Goal: Contribute content

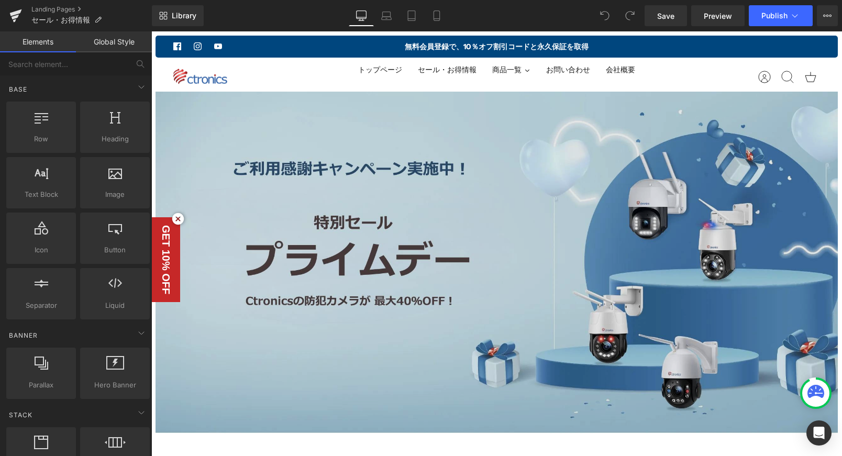
drag, startPoint x: 447, startPoint y: 194, endPoint x: 284, endPoint y: 164, distance: 165.7
click at [447, 194] on img at bounding box center [497, 263] width 683 height 342
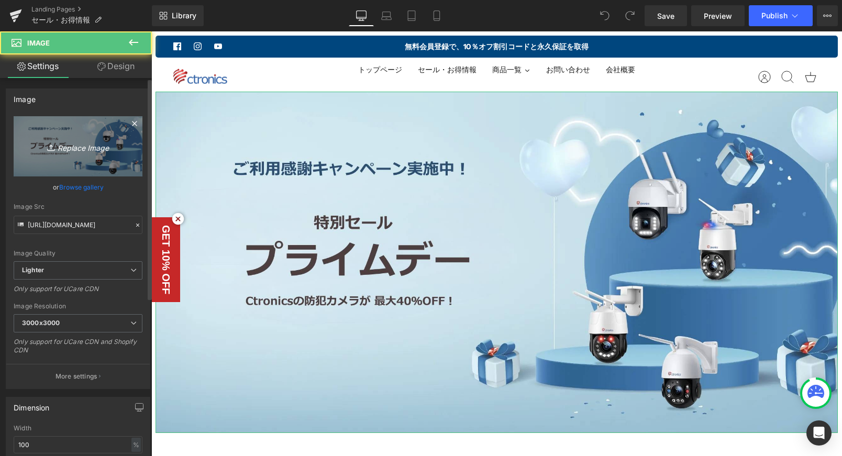
click at [75, 151] on icon "Replace Image" at bounding box center [78, 146] width 84 height 13
type input "C:\fakepath\画板 2.jpg"
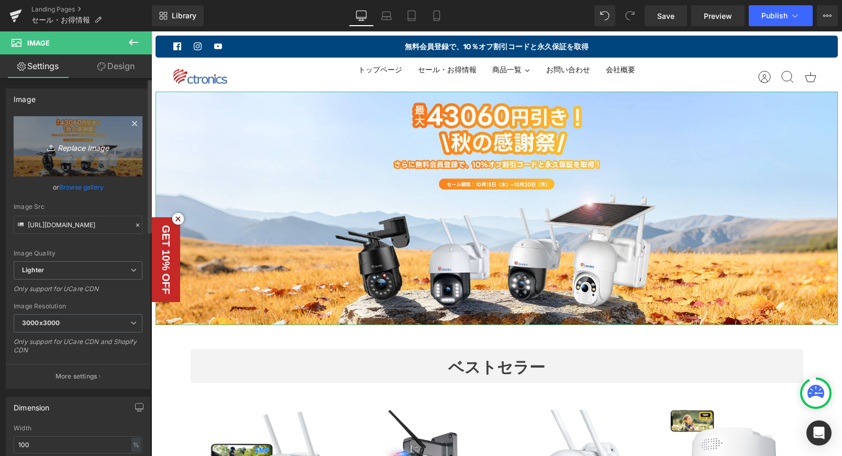
click at [84, 152] on icon "Replace Image" at bounding box center [78, 146] width 84 height 13
type input "C:\fakepath\122.jpg"
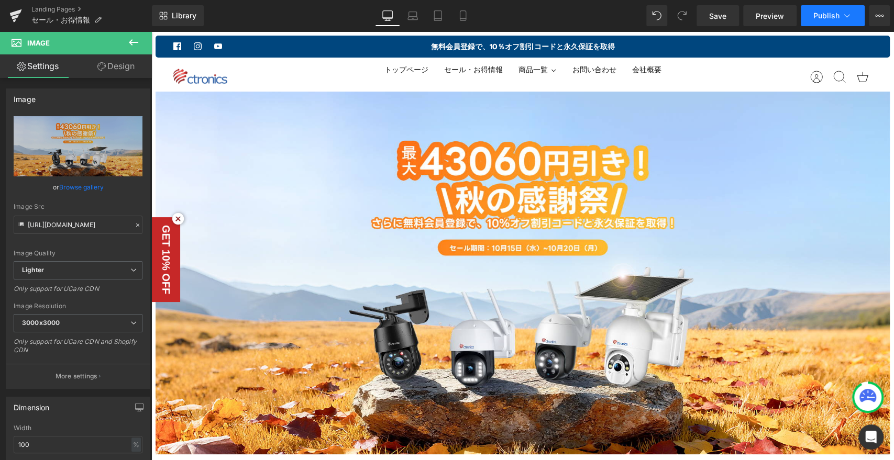
click at [842, 15] on icon at bounding box center [847, 15] width 10 height 10
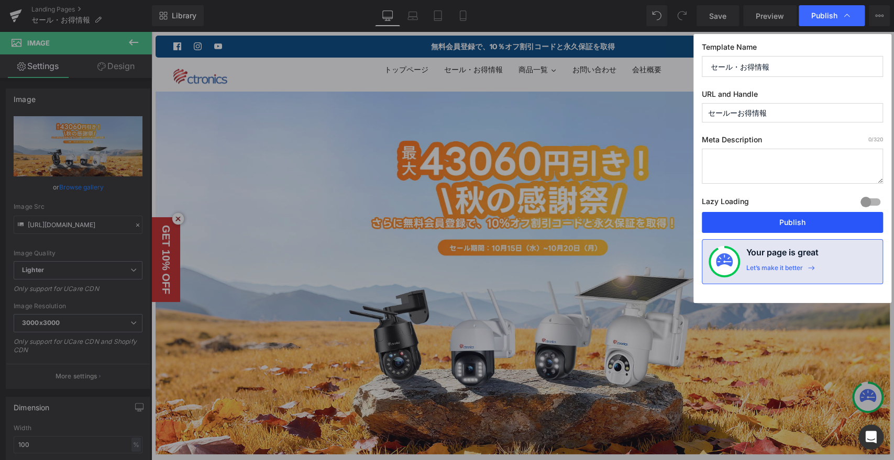
click at [815, 222] on button "Publish" at bounding box center [792, 222] width 181 height 21
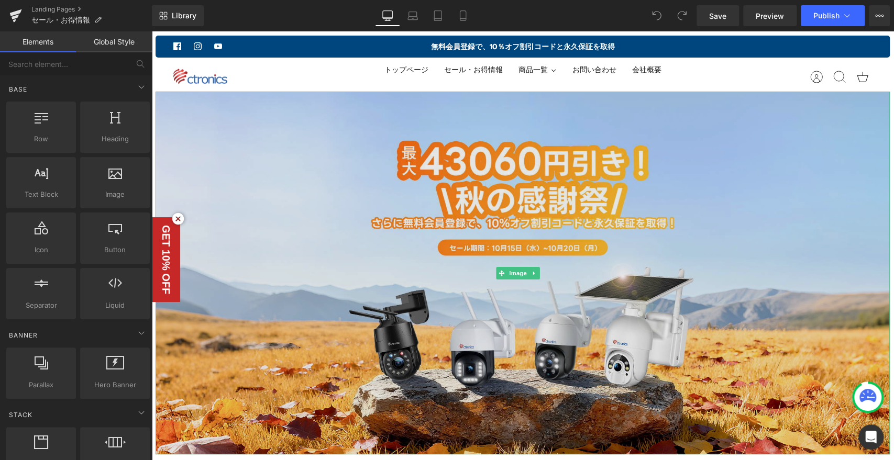
click at [467, 249] on img at bounding box center [523, 273] width 734 height 362
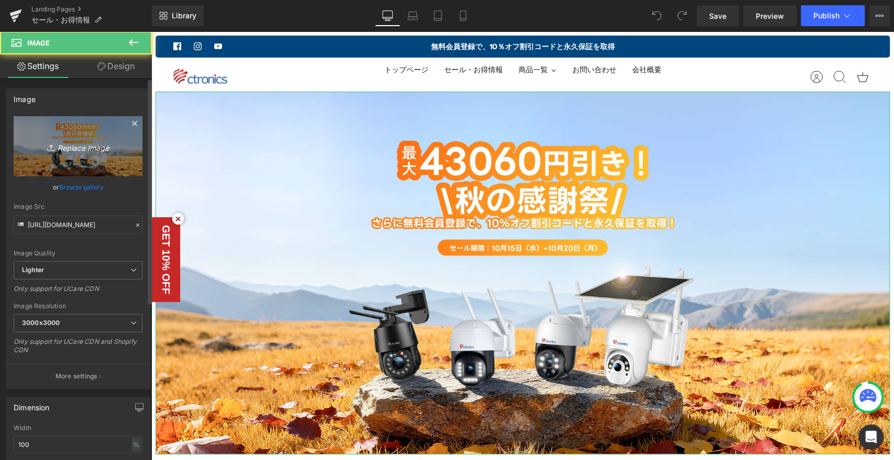
click at [52, 144] on icon at bounding box center [52, 147] width 10 height 10
type input "C:\fakepath\画板 2.jpg"
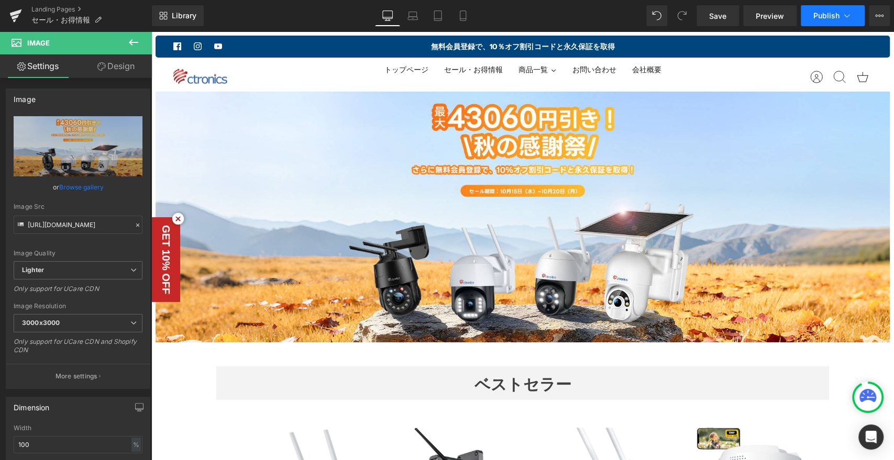
click at [837, 24] on button "Publish" at bounding box center [833, 15] width 64 height 21
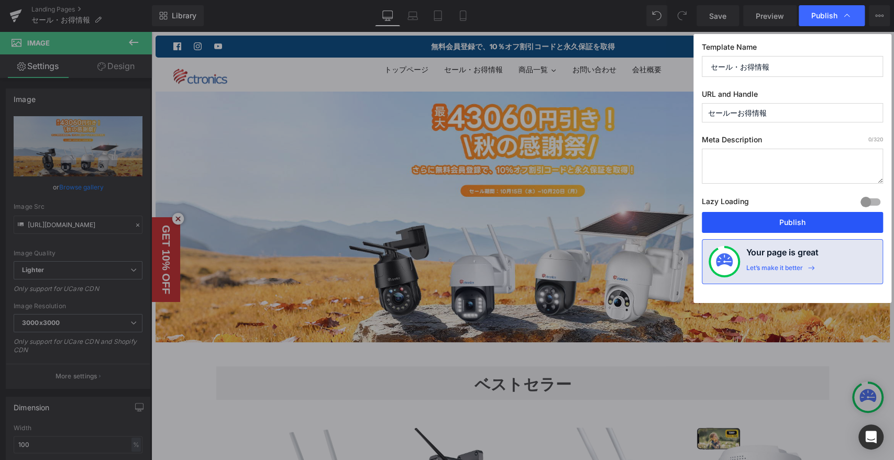
click at [797, 220] on button "Publish" at bounding box center [792, 222] width 181 height 21
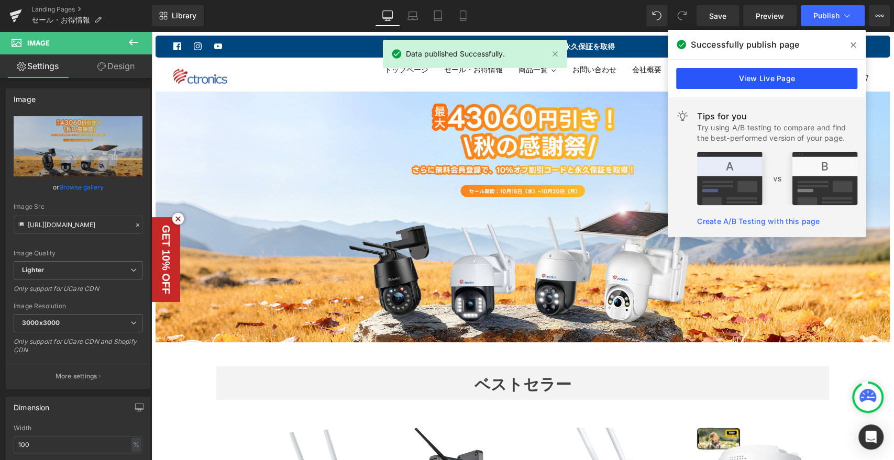
click at [774, 76] on link "View Live Page" at bounding box center [766, 78] width 181 height 21
